Goal: Register for event/course

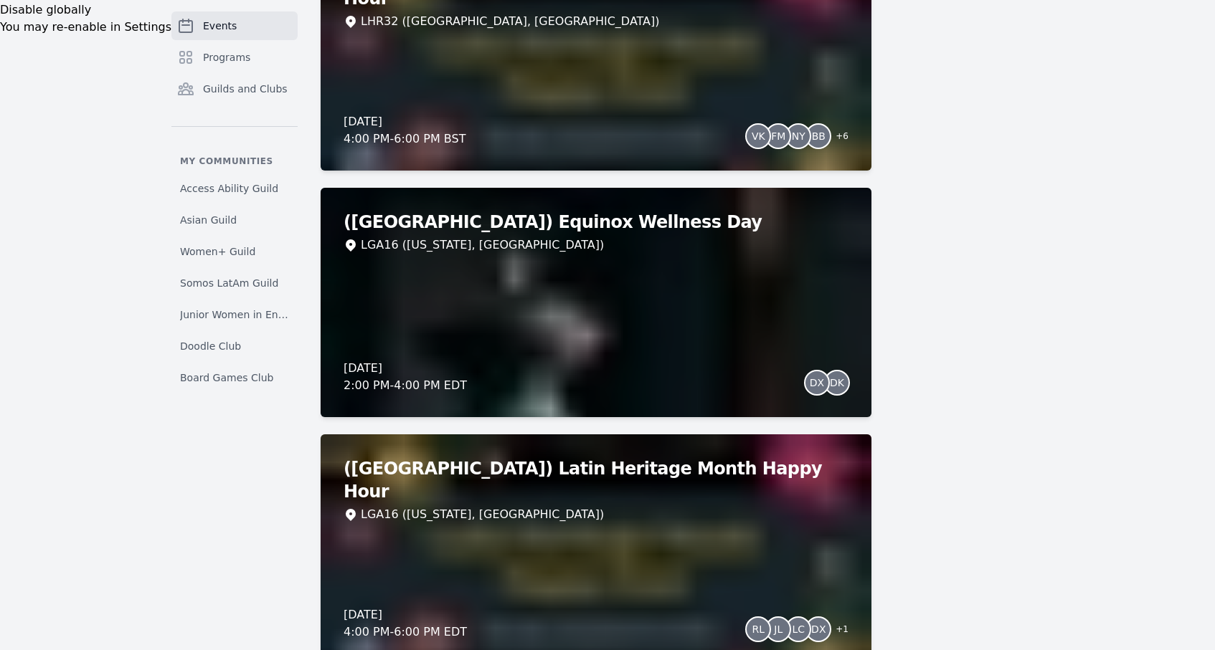
scroll to position [730, 0]
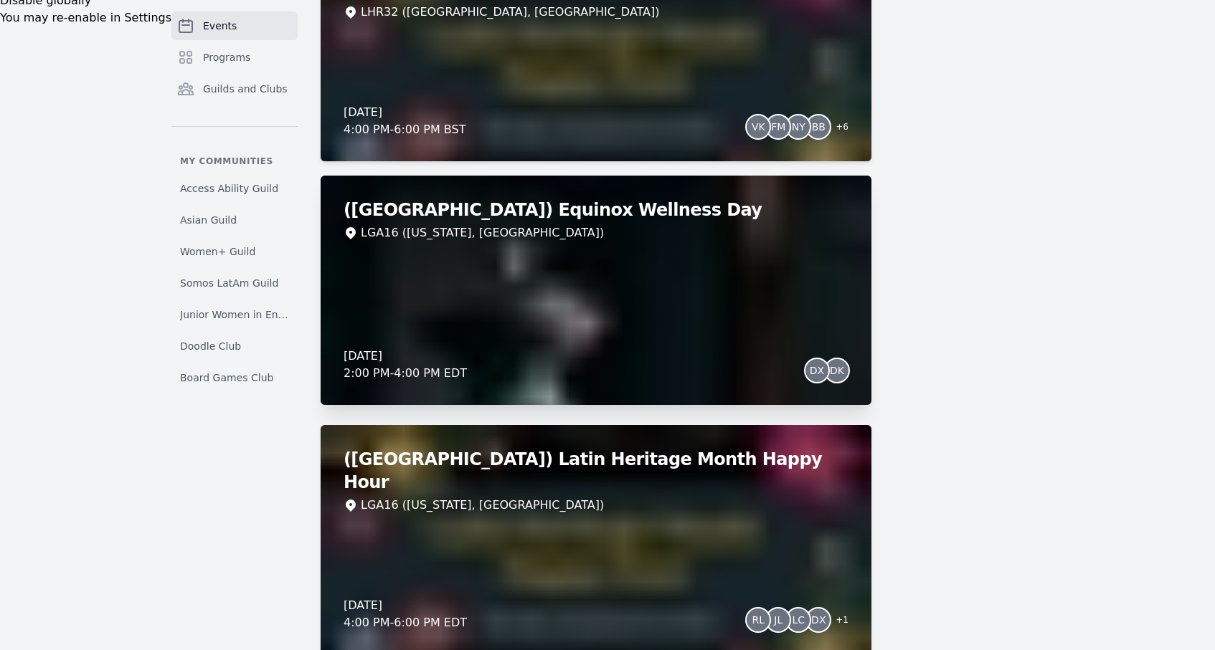
click at [590, 266] on div "([GEOGRAPHIC_DATA]) Equinox Wellness Day LGA16 ([US_STATE], [GEOGRAPHIC_DATA]) …" at bounding box center [595, 290] width 551 height 229
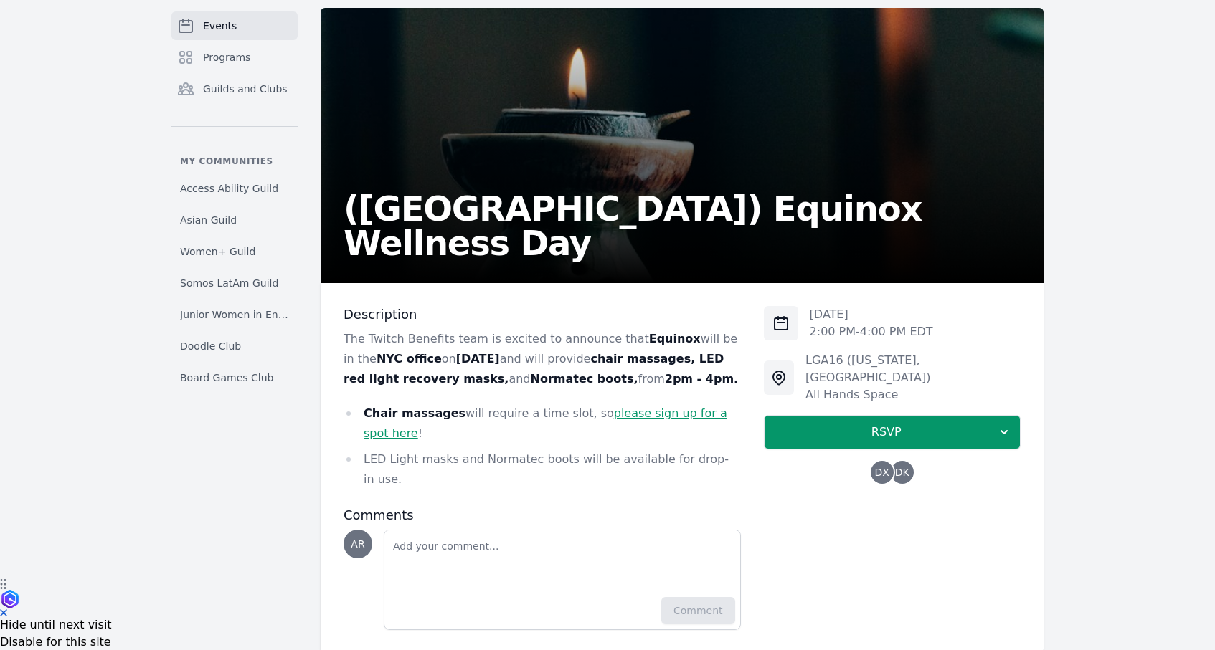
scroll to position [82, 0]
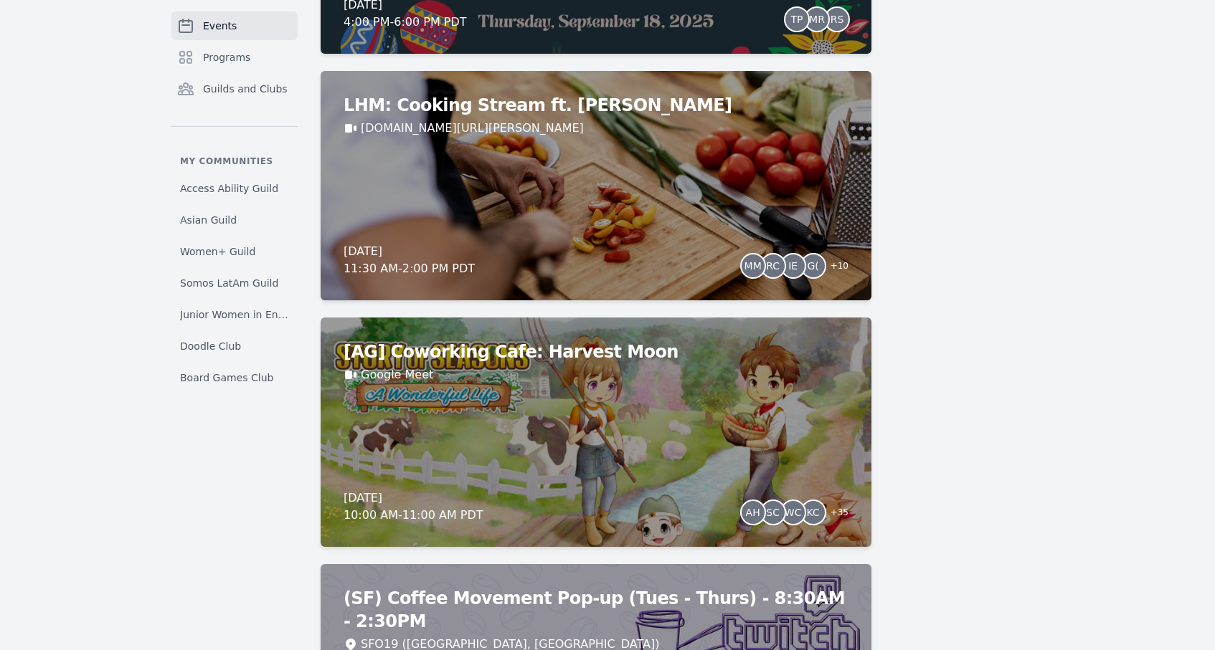
scroll to position [1830, 0]
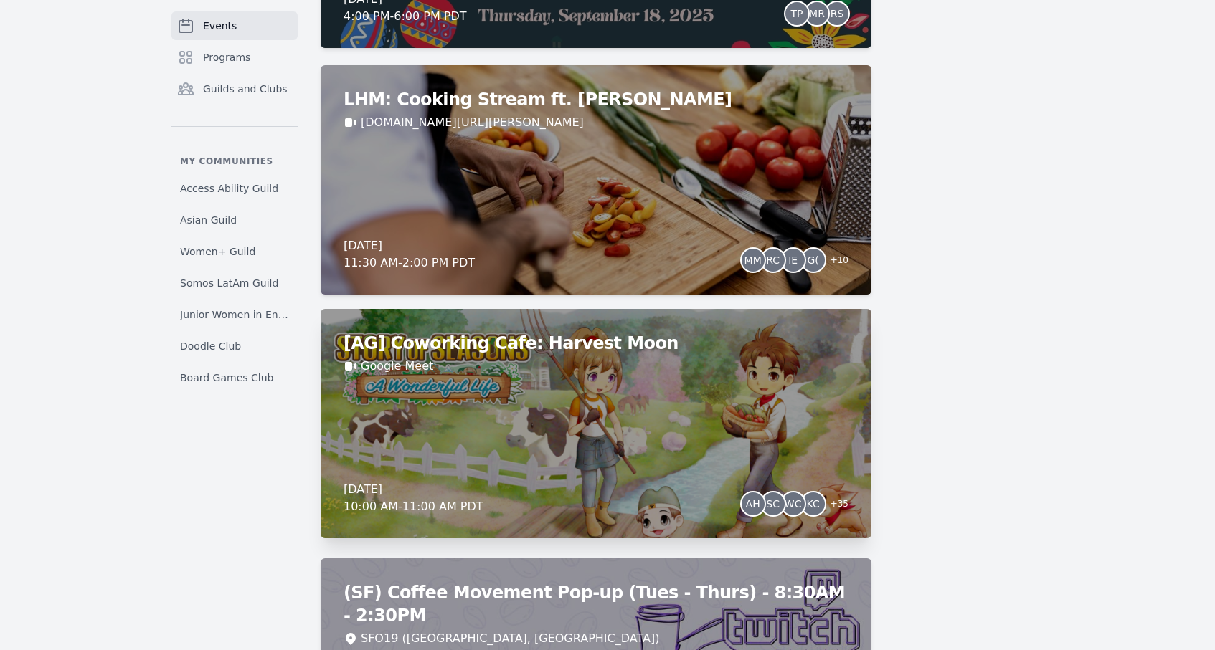
click at [589, 344] on h2 "[AG] Coworking Cafe: Harvest Moon" at bounding box center [595, 343] width 505 height 23
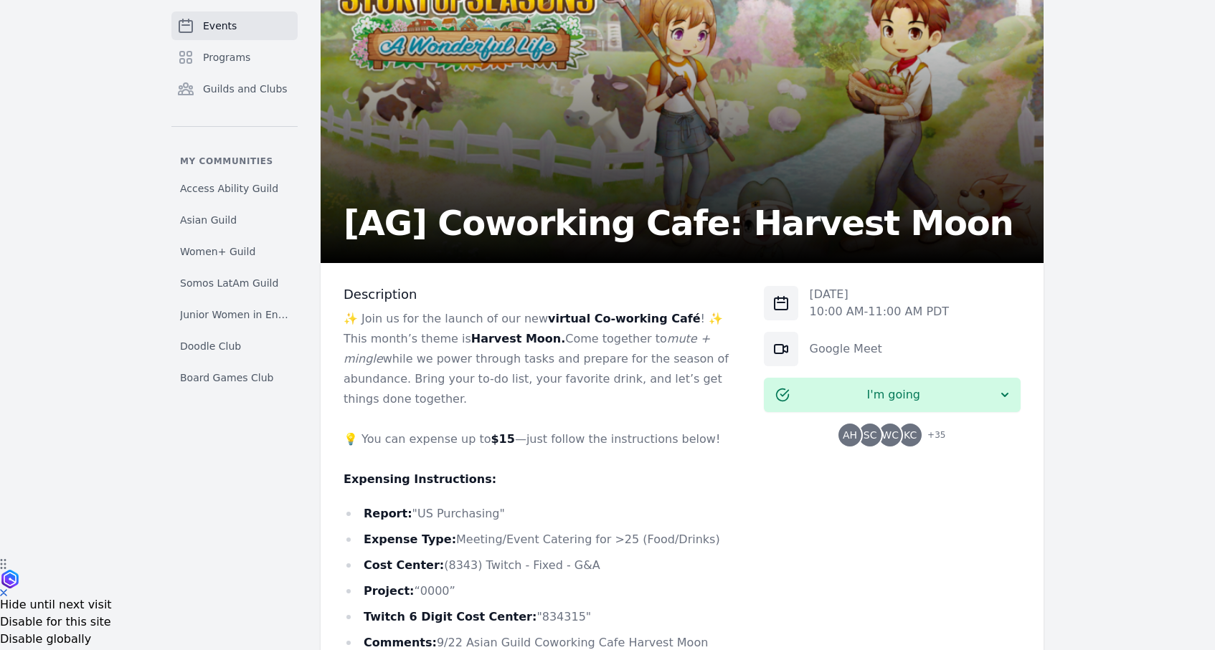
scroll to position [92, 0]
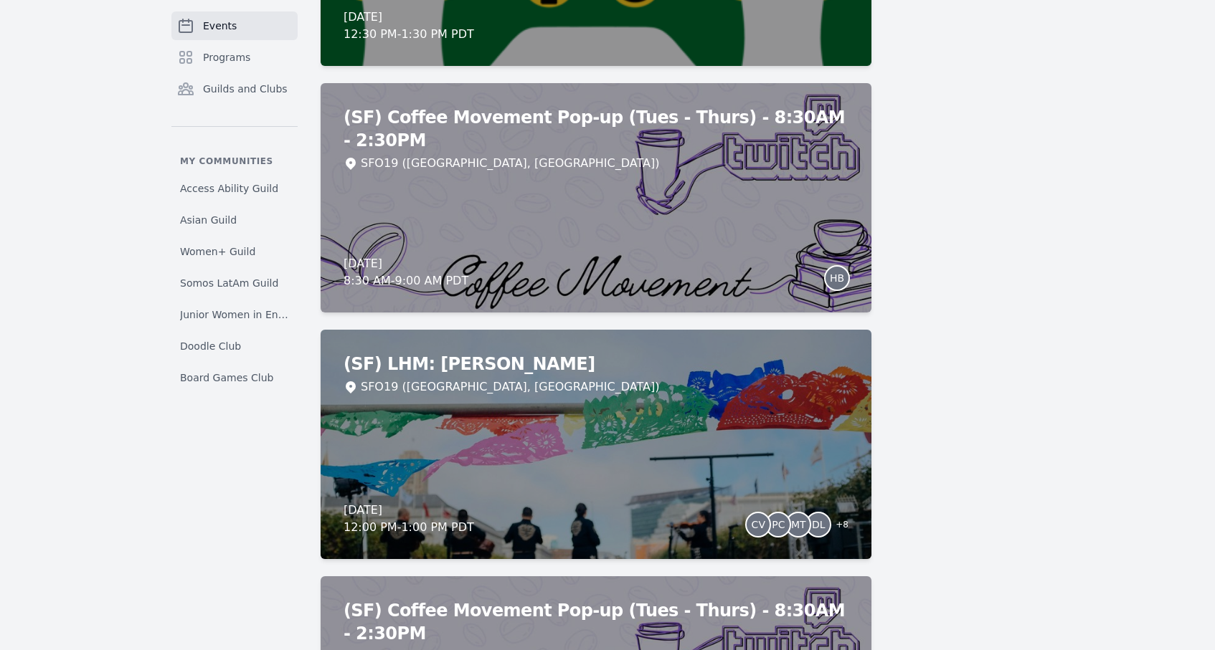
scroll to position [5318, 0]
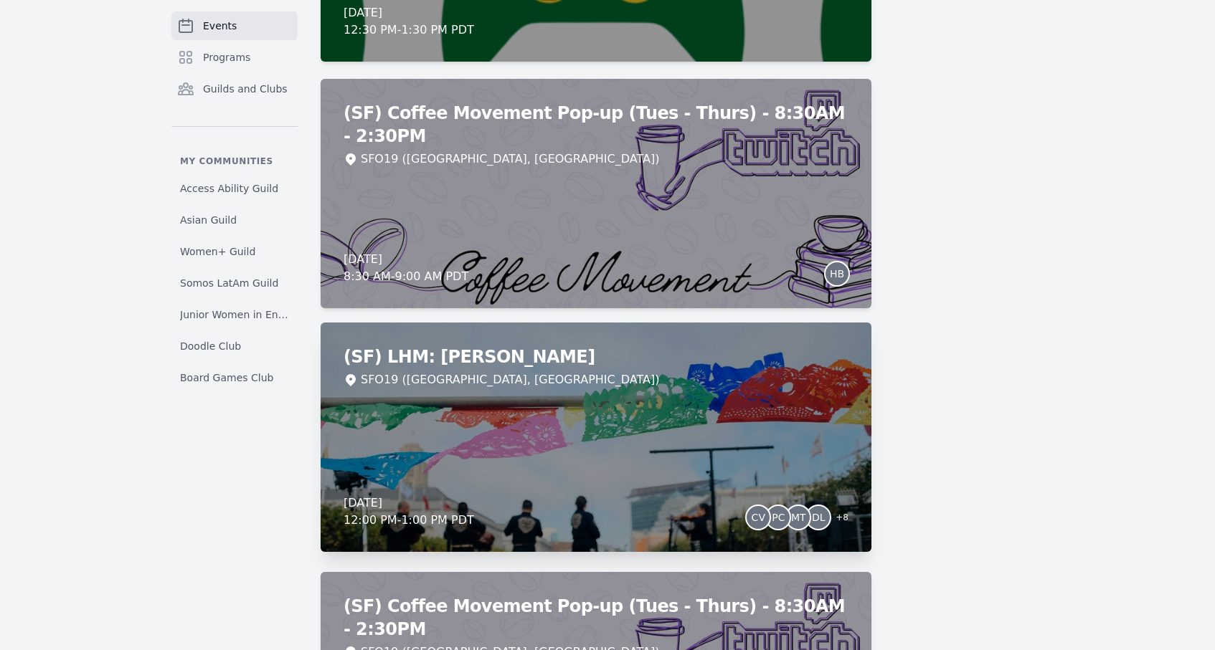
click at [466, 377] on div "SFO19 ([GEOGRAPHIC_DATA], [GEOGRAPHIC_DATA])" at bounding box center [510, 379] width 298 height 17
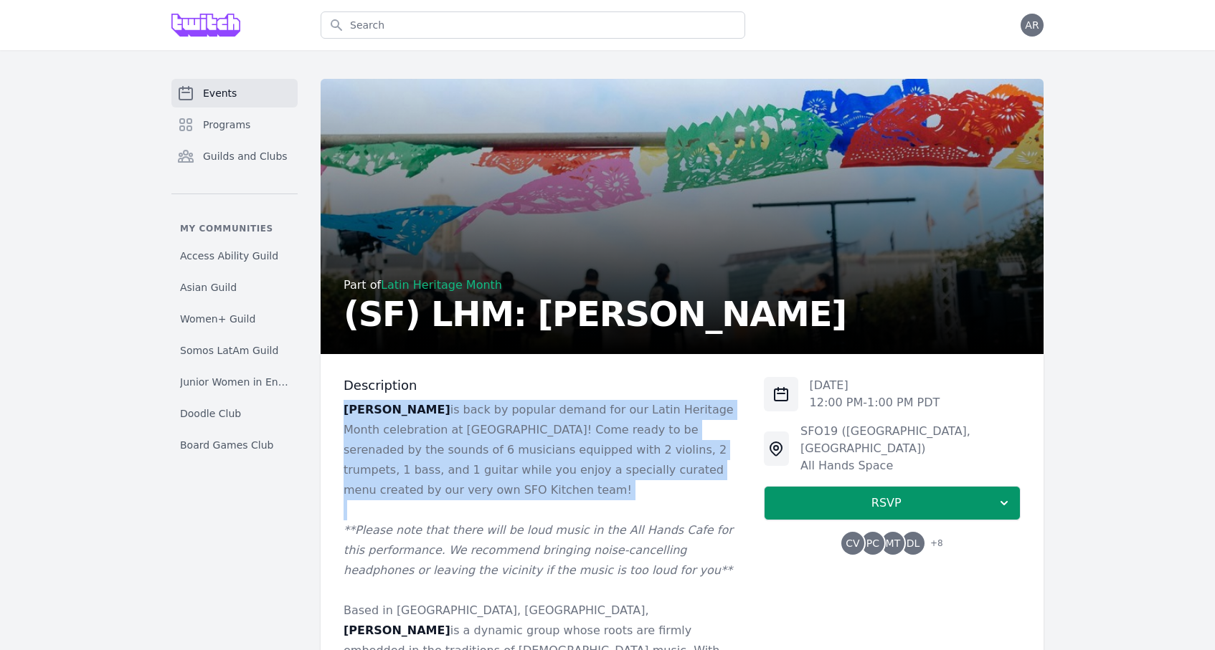
drag, startPoint x: 613, startPoint y: 395, endPoint x: 681, endPoint y: 497, distance: 122.5
click at [681, 497] on div "Description [PERSON_NAME] is back by popular demand for our Latin Heritage Mont…" at bounding box center [541, 549] width 397 height 344
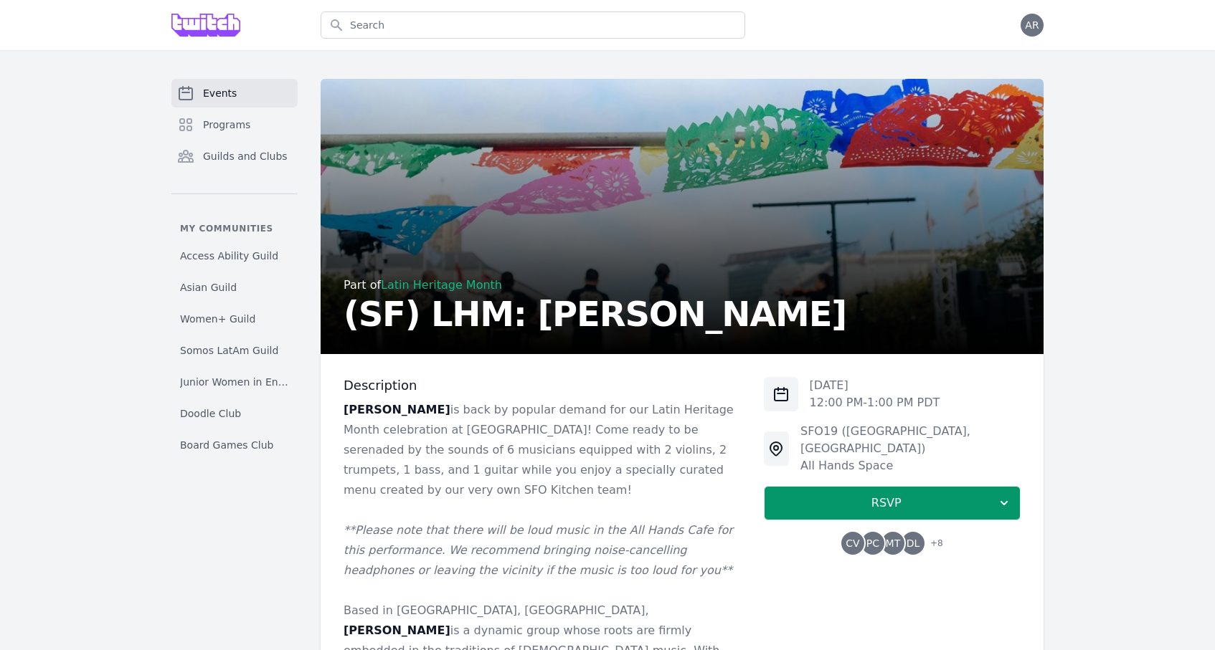
click at [718, 541] on p "**Please note that there will be loud music in the All Hands Cafe for this perf…" at bounding box center [541, 551] width 397 height 60
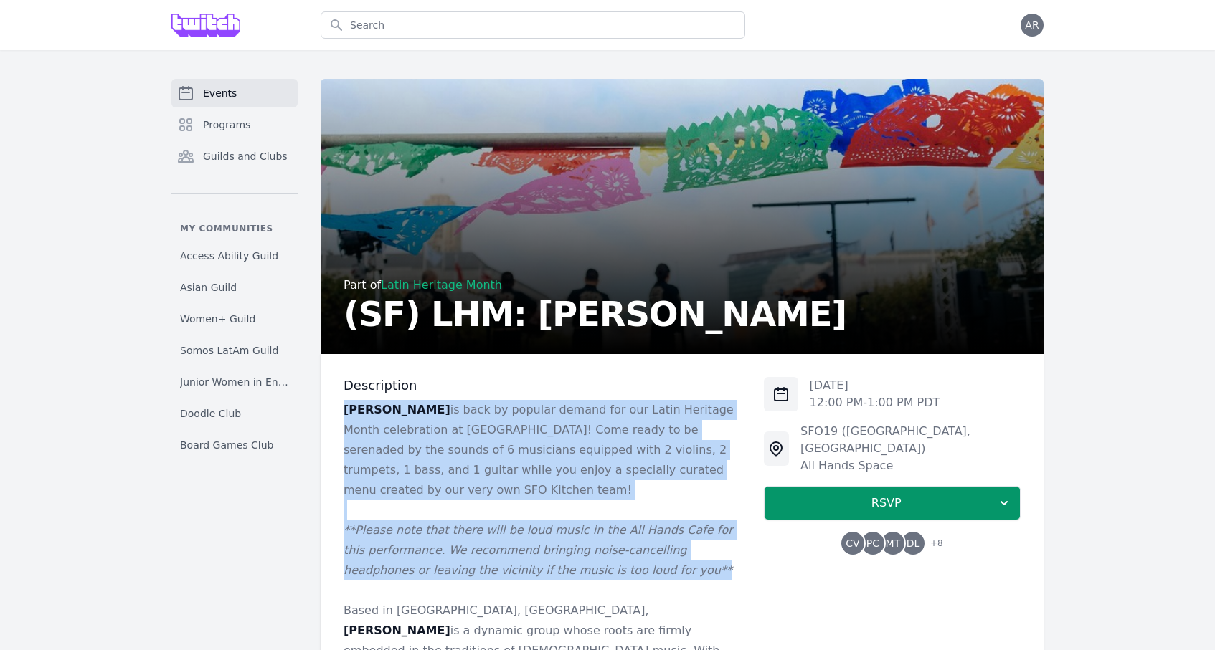
drag, startPoint x: 624, startPoint y: 551, endPoint x: 334, endPoint y: 414, distance: 320.7
click at [334, 414] on div "Description [PERSON_NAME] is back by popular demand for our Latin Heritage Mont…" at bounding box center [681, 619] width 723 height 531
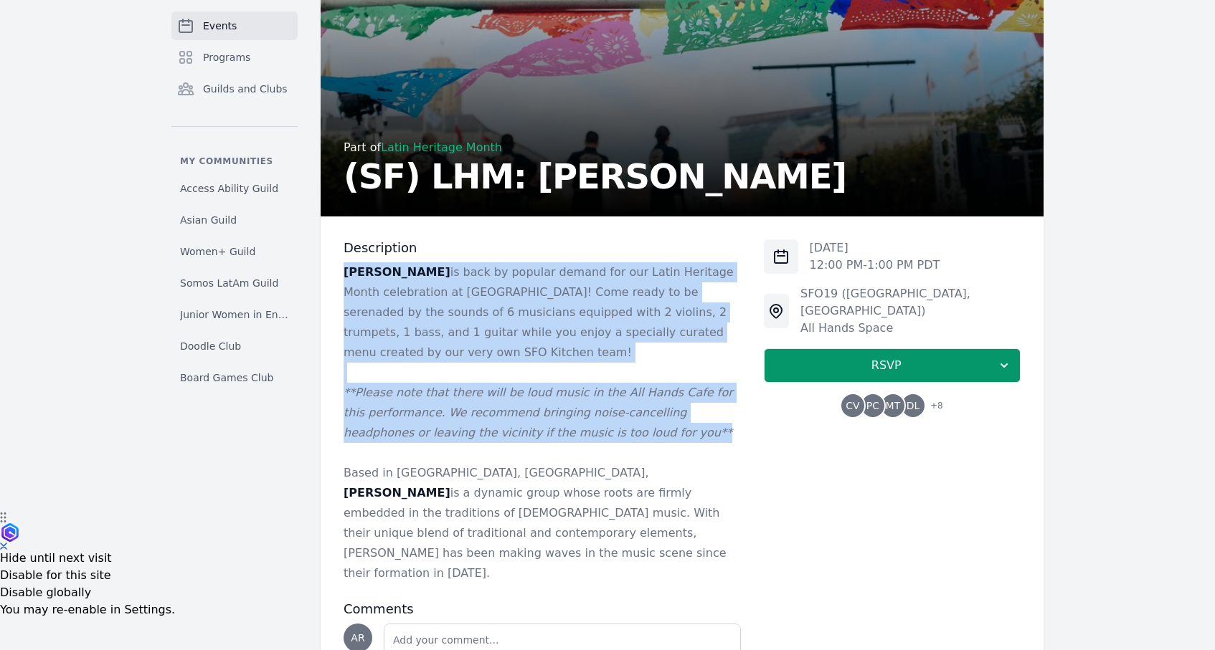
scroll to position [203, 0]
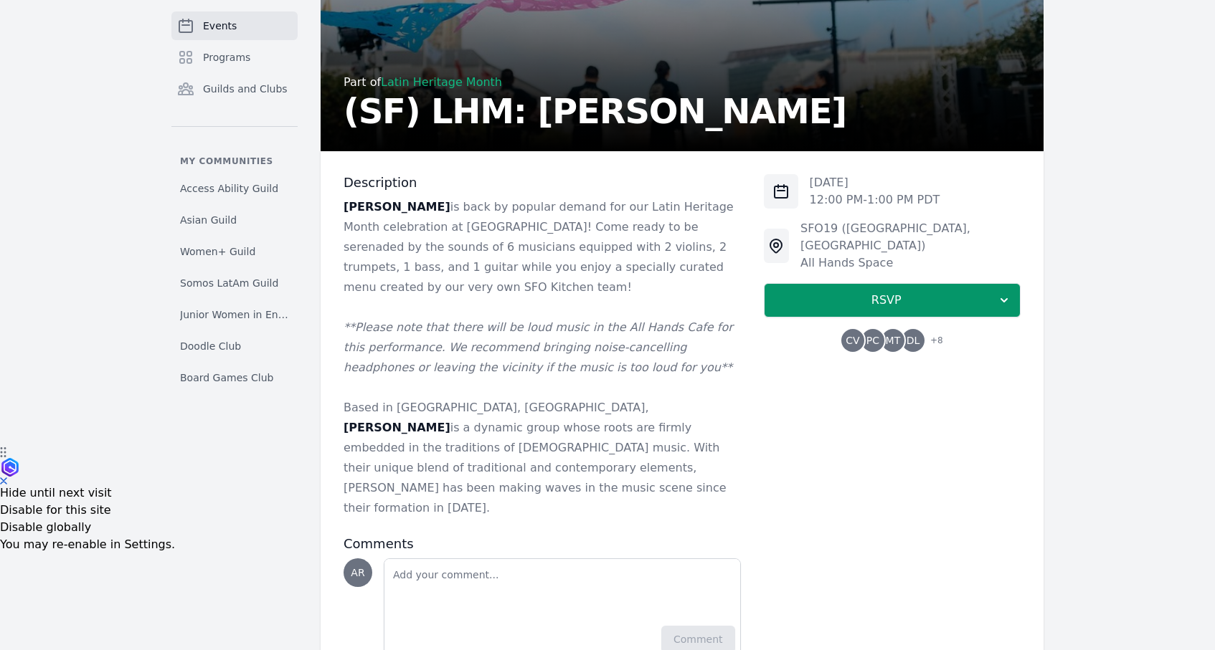
click at [480, 411] on p "Based in [GEOGRAPHIC_DATA], [GEOGRAPHIC_DATA], [PERSON_NAME] is a dynamic group…" at bounding box center [541, 458] width 397 height 120
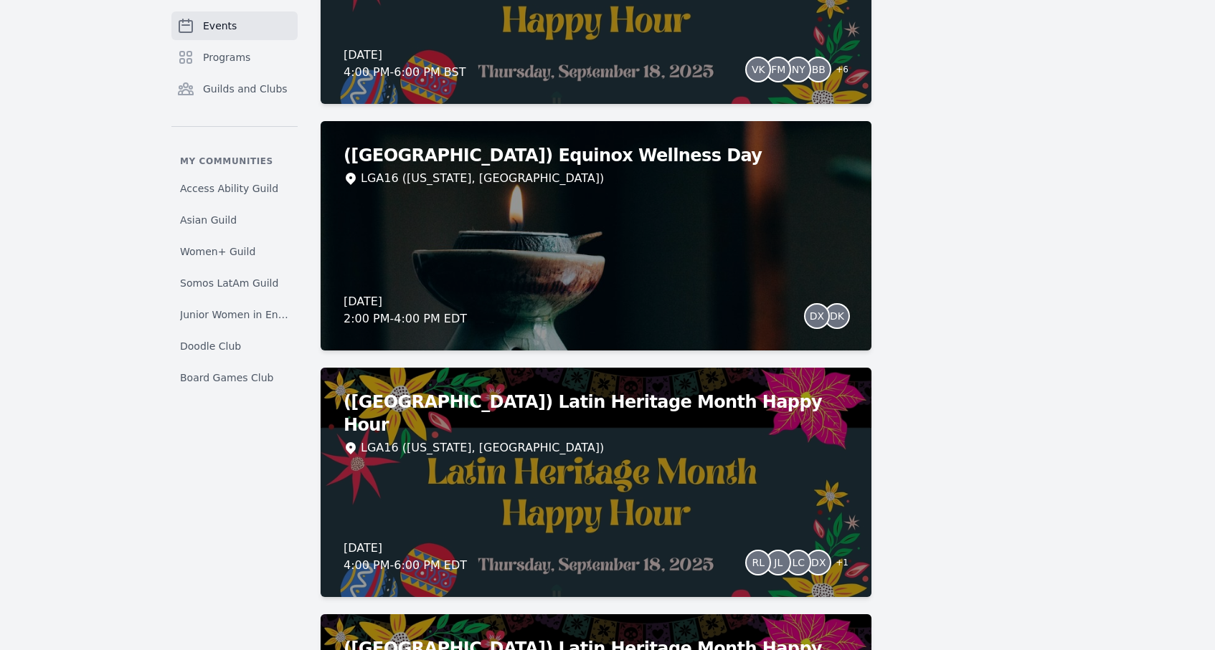
scroll to position [769, 0]
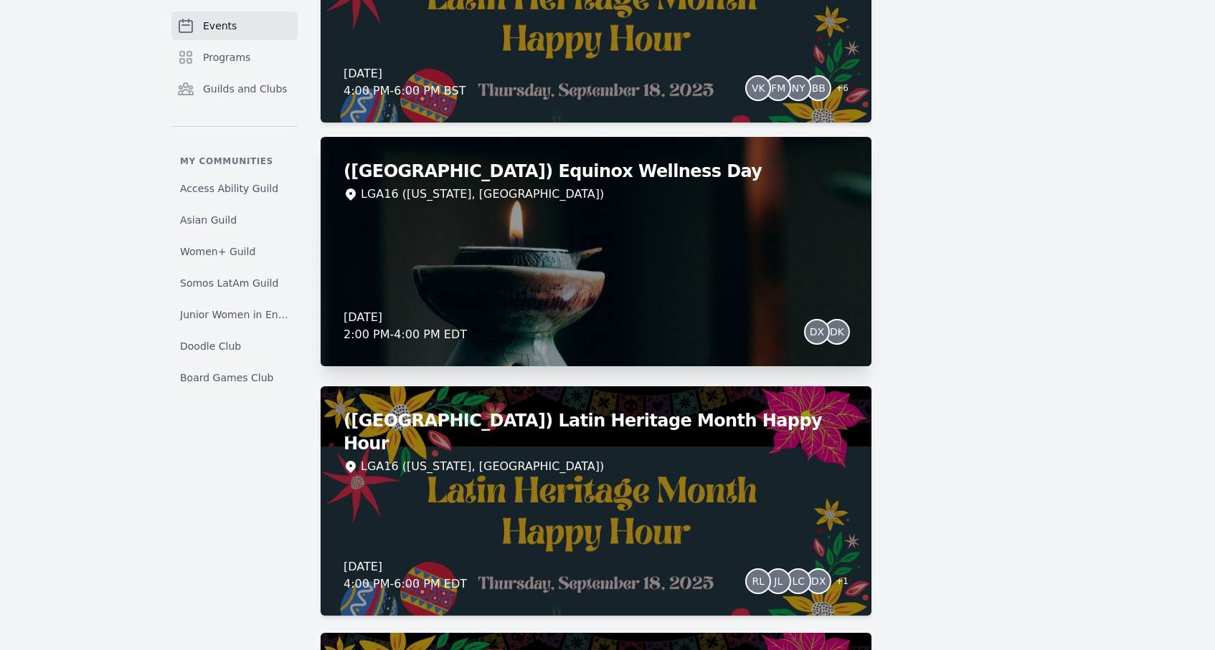
click at [687, 241] on div "([GEOGRAPHIC_DATA]) Equinox Wellness Day LGA16 ([US_STATE], [GEOGRAPHIC_DATA]) …" at bounding box center [595, 251] width 551 height 229
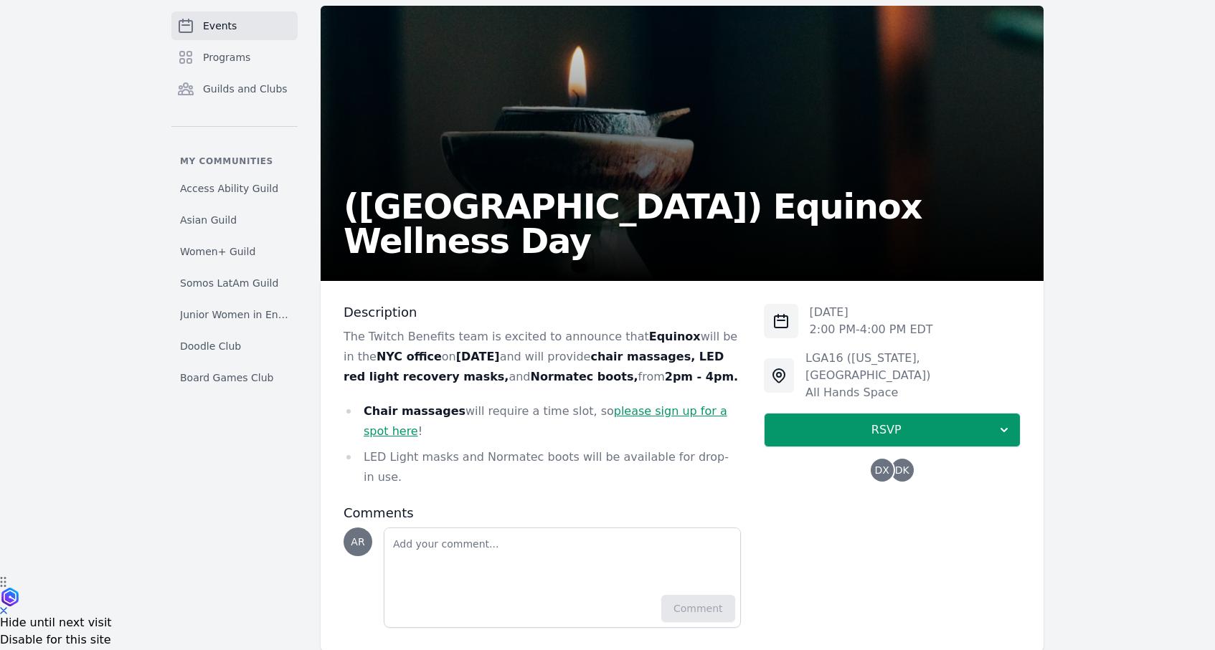
scroll to position [82, 0]
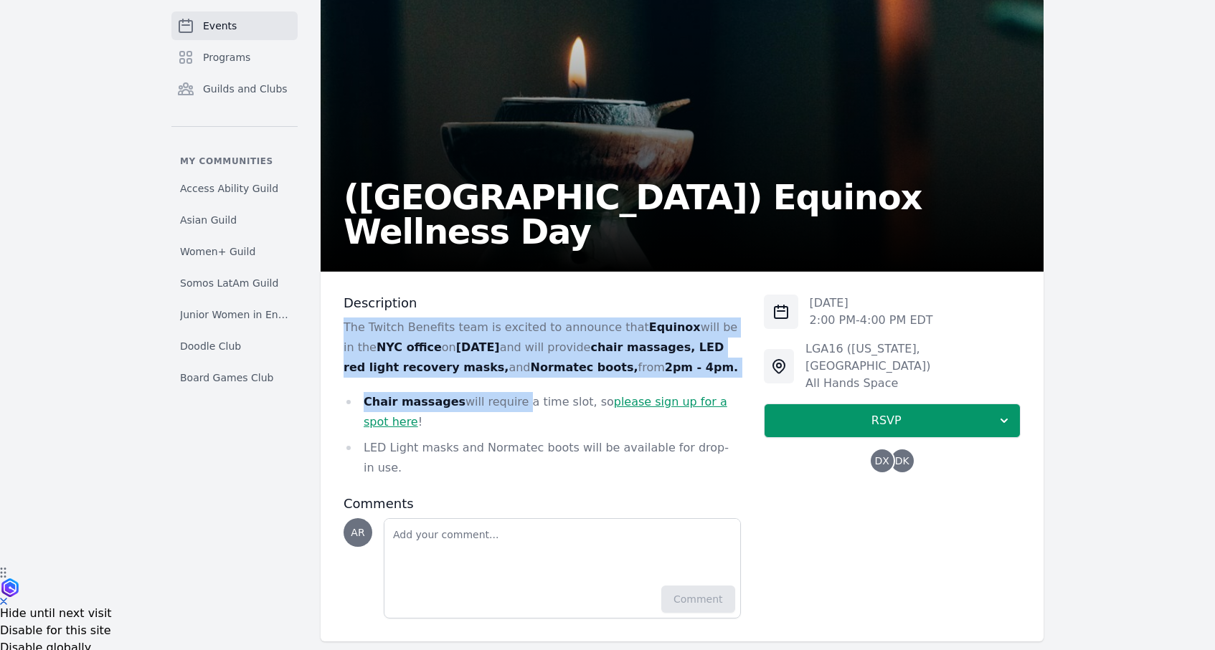
drag, startPoint x: 346, startPoint y: 321, endPoint x: 508, endPoint y: 404, distance: 181.2
click at [508, 404] on div "The Twitch Benefits team is excited to announce that Equinox will be in the [GE…" at bounding box center [541, 398] width 397 height 161
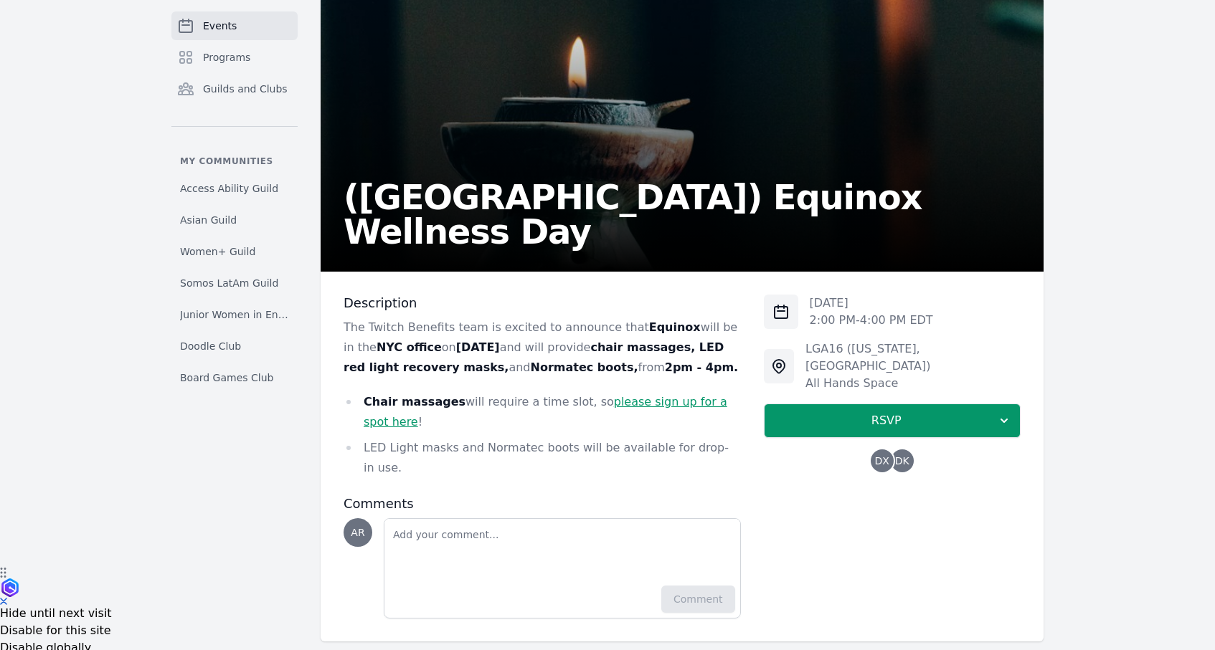
click at [547, 416] on li "Chair massages will require a time slot, so please sign up for a spot here !" at bounding box center [541, 412] width 397 height 40
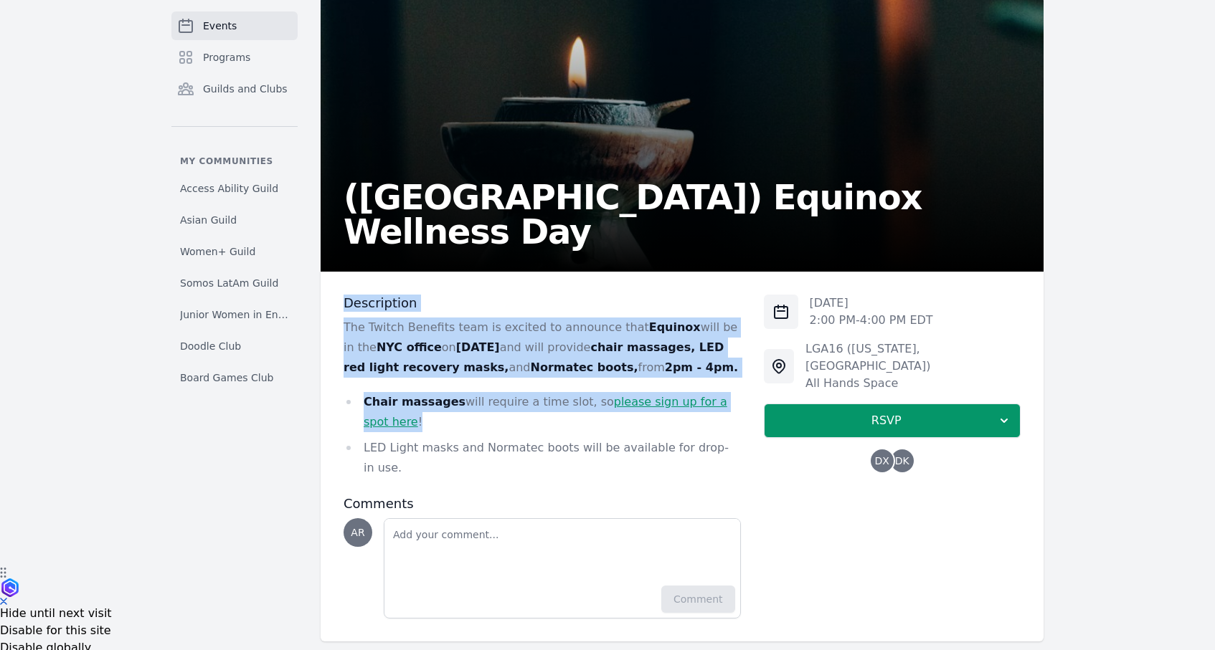
drag, startPoint x: 523, startPoint y: 421, endPoint x: 326, endPoint y: 301, distance: 231.3
click at [326, 301] on div "Description The Twitch Benefits team is excited to announce that Equinox will b…" at bounding box center [681, 457] width 723 height 370
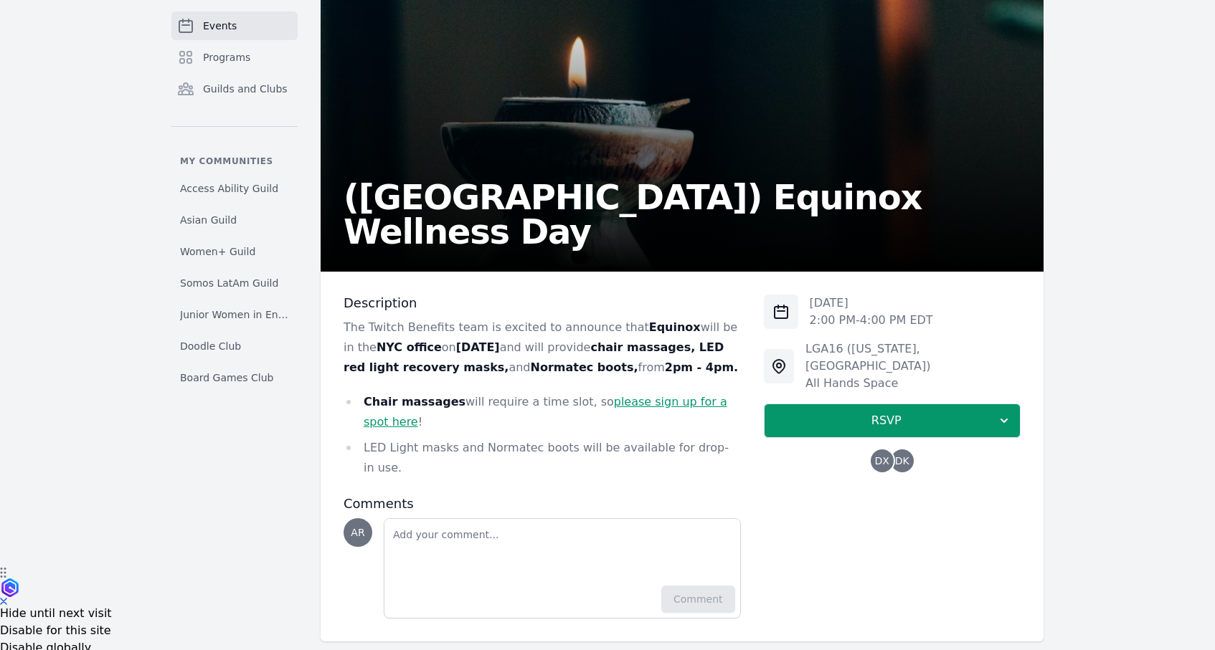
click at [420, 434] on ul "Chair massages will require a time slot, so please sign up for a spot here ! LE…" at bounding box center [541, 435] width 397 height 86
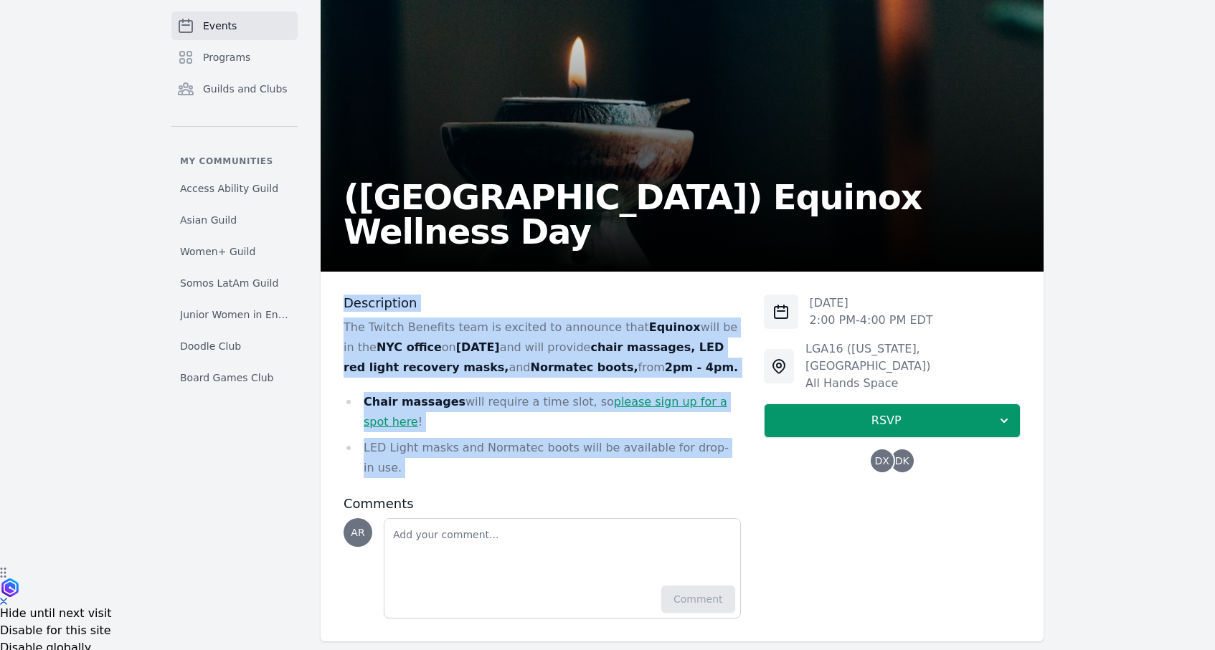
drag, startPoint x: 419, startPoint y: 471, endPoint x: 326, endPoint y: 298, distance: 196.3
click at [326, 298] on div "Description The Twitch Benefits team is excited to announce that Equinox will b…" at bounding box center [681, 457] width 723 height 370
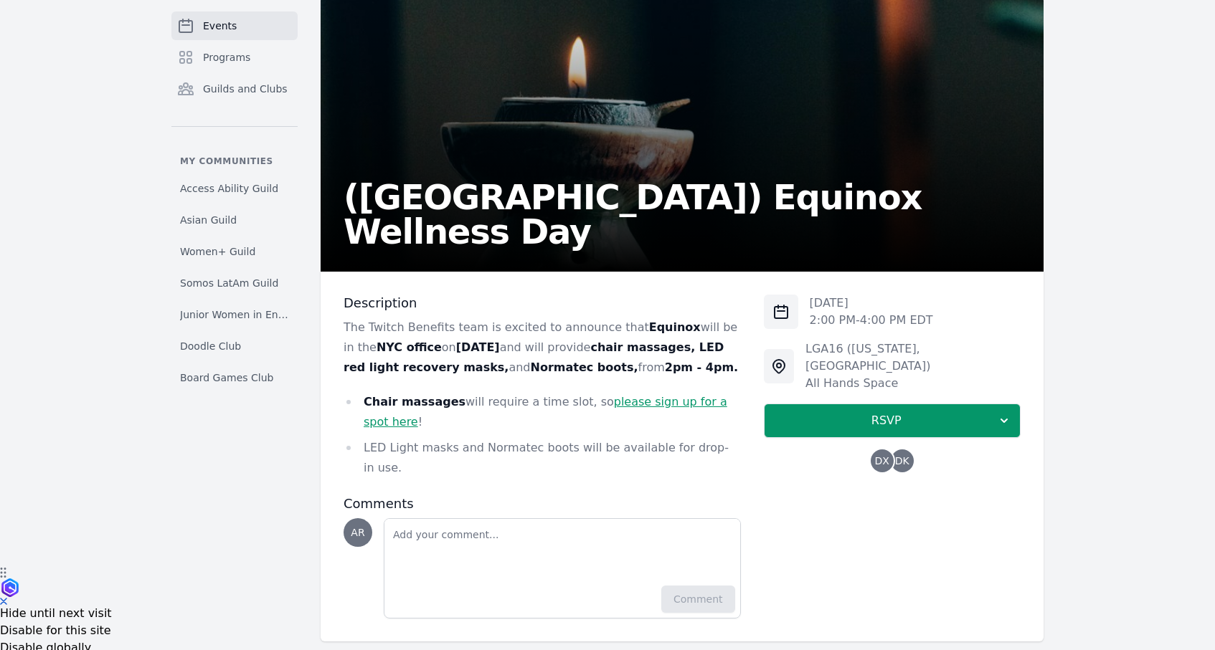
click at [499, 285] on div "Description The Twitch Benefits team is excited to announce that Equinox will b…" at bounding box center [681, 457] width 723 height 370
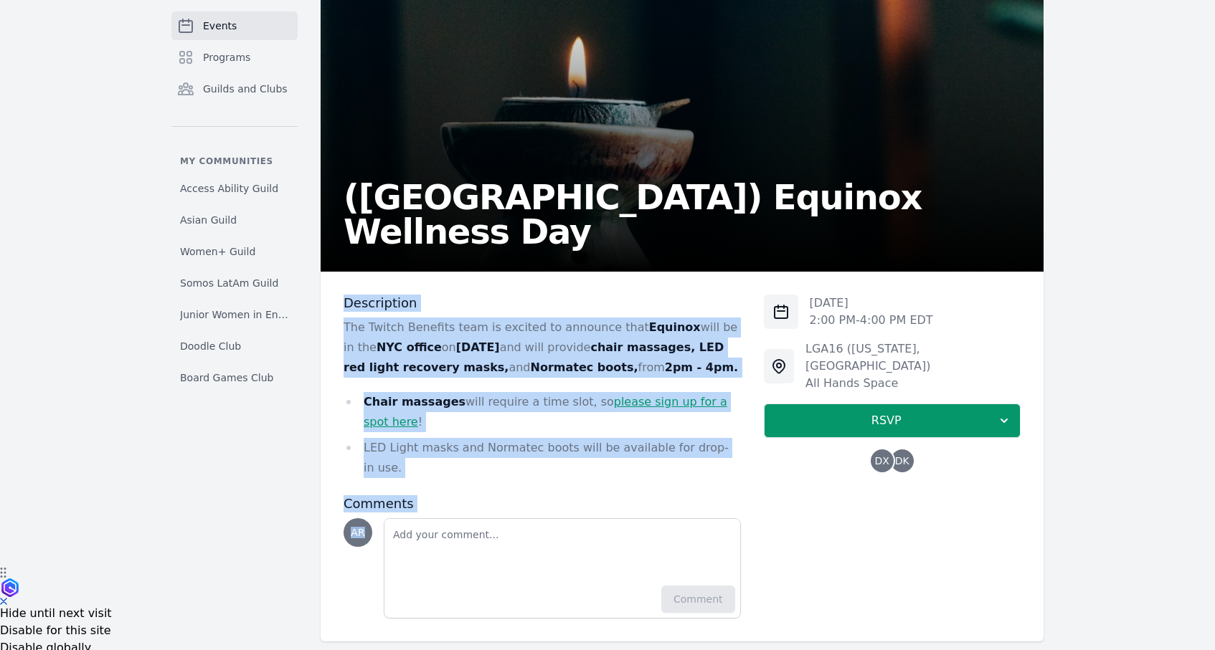
drag, startPoint x: 343, startPoint y: 305, endPoint x: 457, endPoint y: 498, distance: 223.7
click at [457, 498] on div "Description The Twitch Benefits team is excited to announce that Equinox will b…" at bounding box center [541, 457] width 397 height 324
click at [455, 495] on h3 "Comments" at bounding box center [541, 503] width 397 height 17
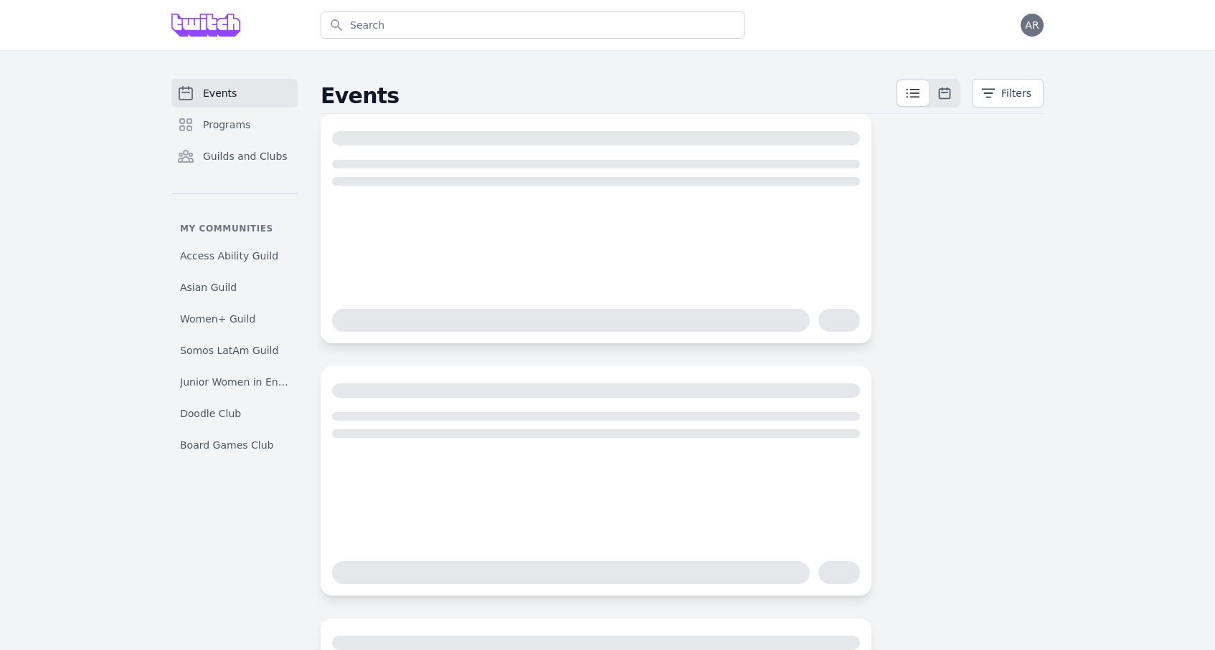
click at [1164, 186] on div "Events Programs Guilds and Clubs My communities Access Ability Guild Asian Guil…" at bounding box center [607, 463] width 1215 height 827
